Goal: Task Accomplishment & Management: Manage account settings

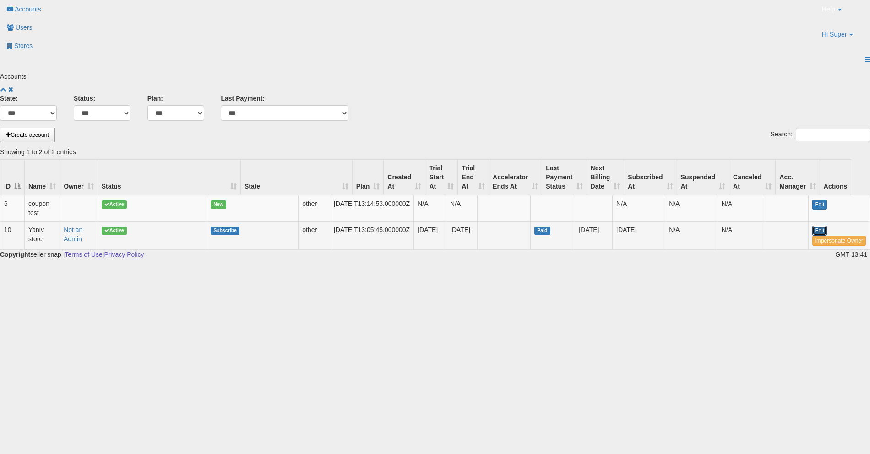
drag, startPoint x: 811, startPoint y: 212, endPoint x: 806, endPoint y: 211, distance: 4.6
click at [812, 226] on link "Edit" at bounding box center [819, 231] width 15 height 10
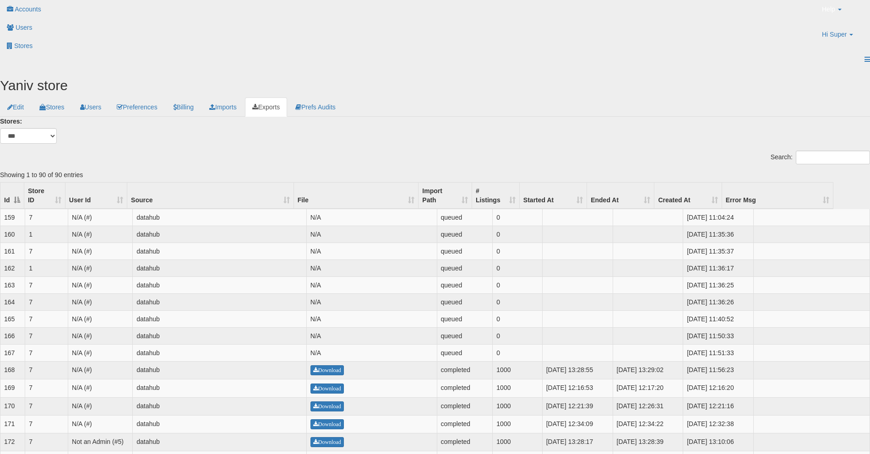
click at [710, 183] on th "Created At" at bounding box center [687, 196] width 67 height 27
click at [705, 183] on th "Created At" at bounding box center [687, 196] width 67 height 27
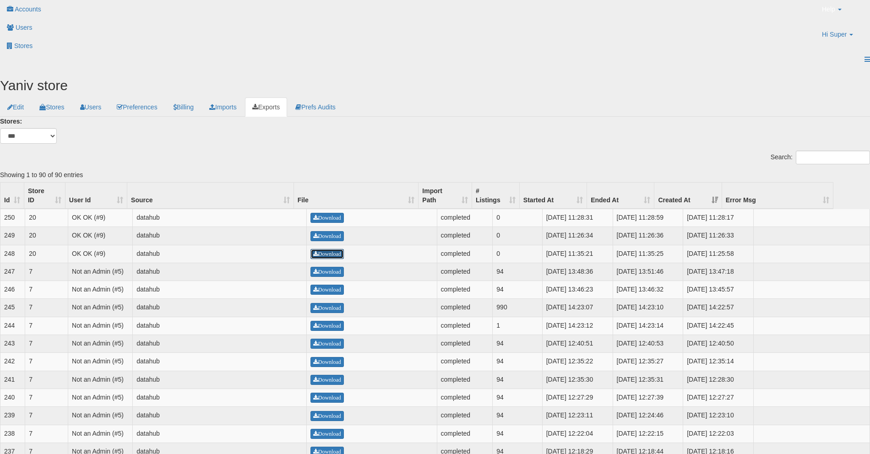
click at [330, 251] on span "Download" at bounding box center [327, 253] width 28 height 5
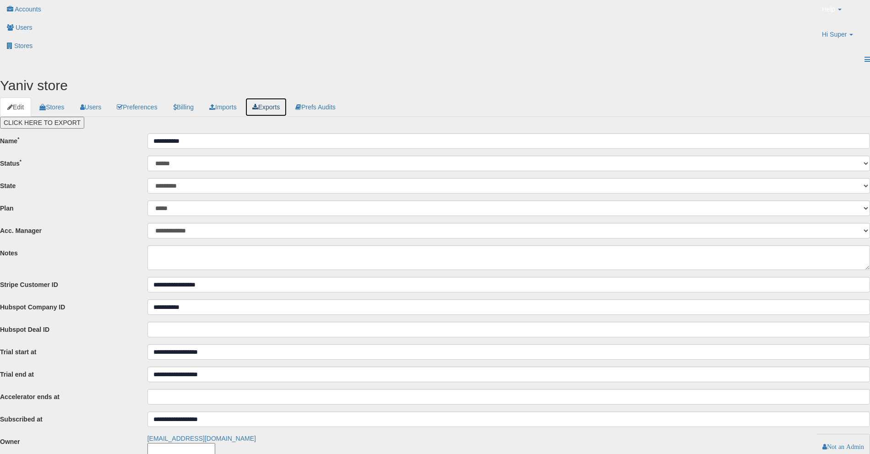
click at [287, 98] on link "Exports" at bounding box center [266, 107] width 42 height 19
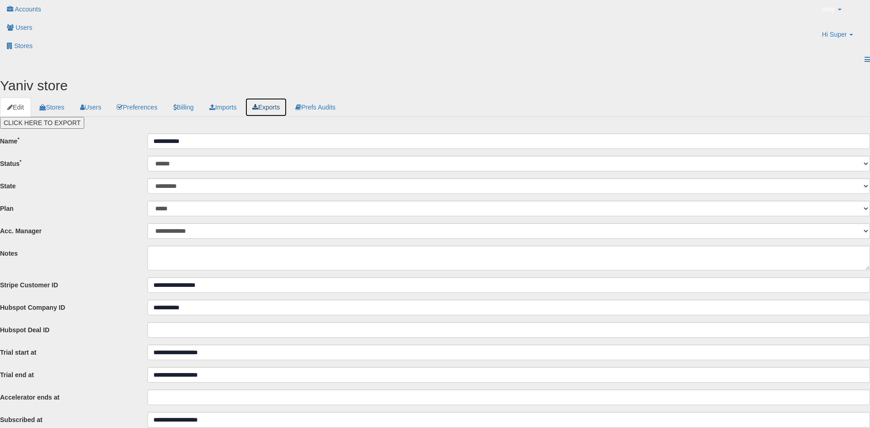
click at [287, 98] on link "Exports" at bounding box center [266, 107] width 42 height 19
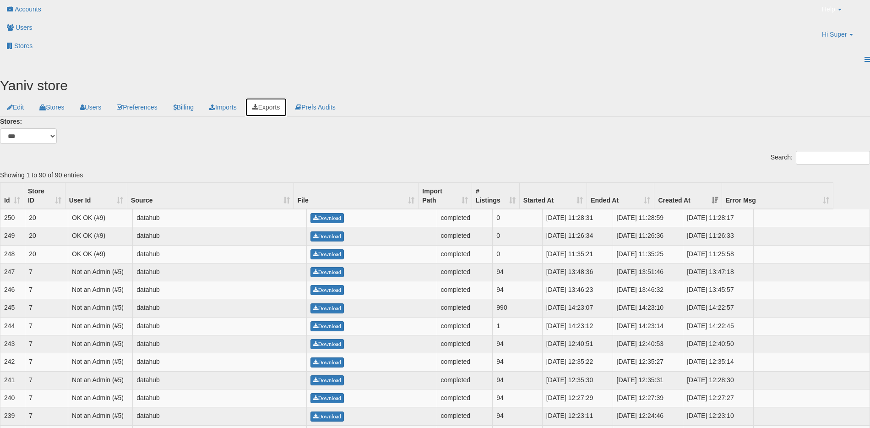
click at [700, 183] on th "Created At" at bounding box center [687, 196] width 67 height 27
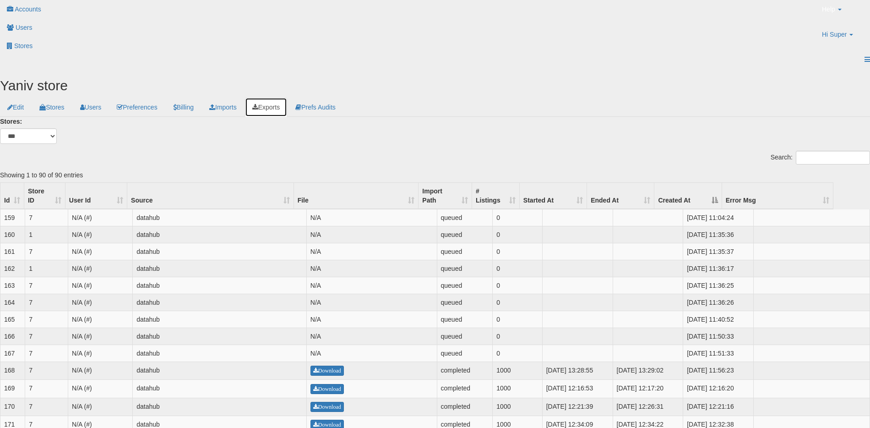
click at [700, 183] on th "Created At" at bounding box center [687, 196] width 67 height 27
